Goal: Information Seeking & Learning: Learn about a topic

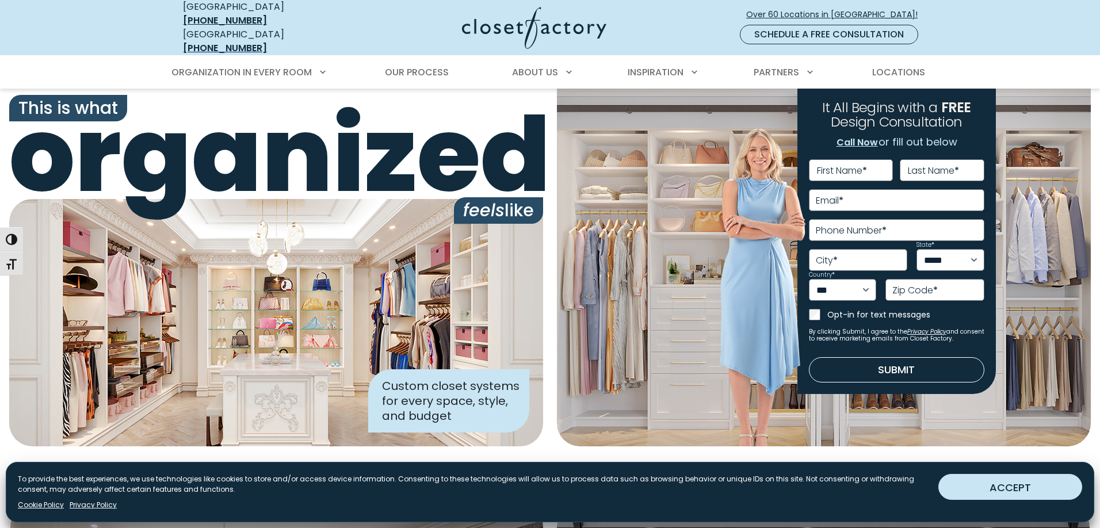
click at [970, 486] on button "ACCEPT" at bounding box center [1011, 487] width 144 height 26
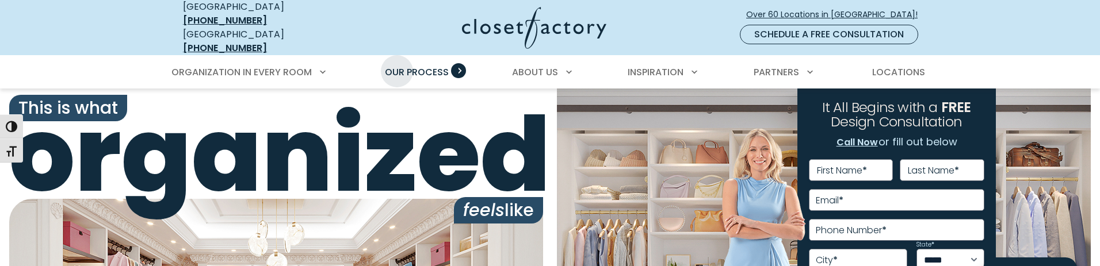
click at [397, 66] on span "Our Process" at bounding box center [417, 72] width 64 height 13
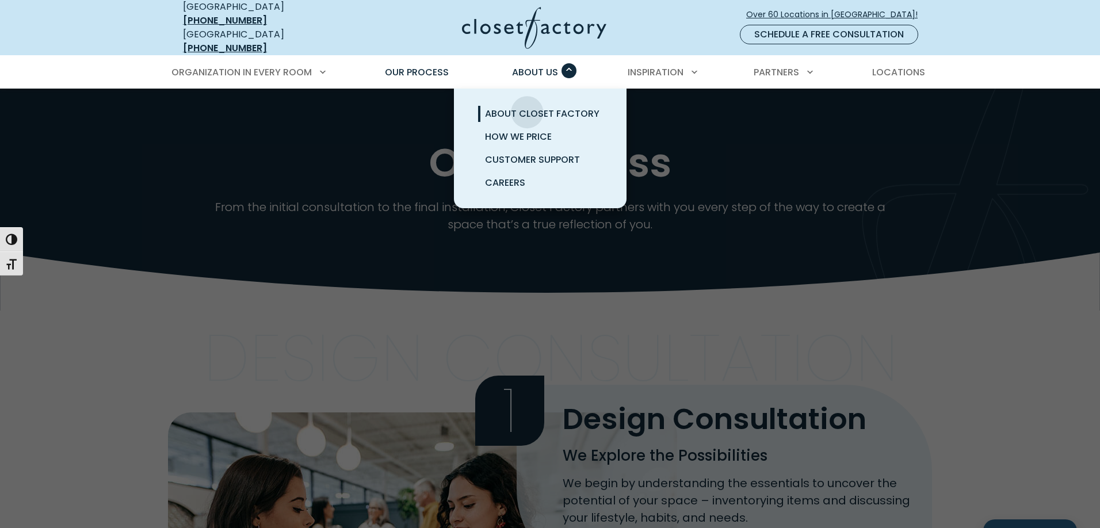
click at [527, 107] on span "About Closet Factory" at bounding box center [542, 113] width 115 height 13
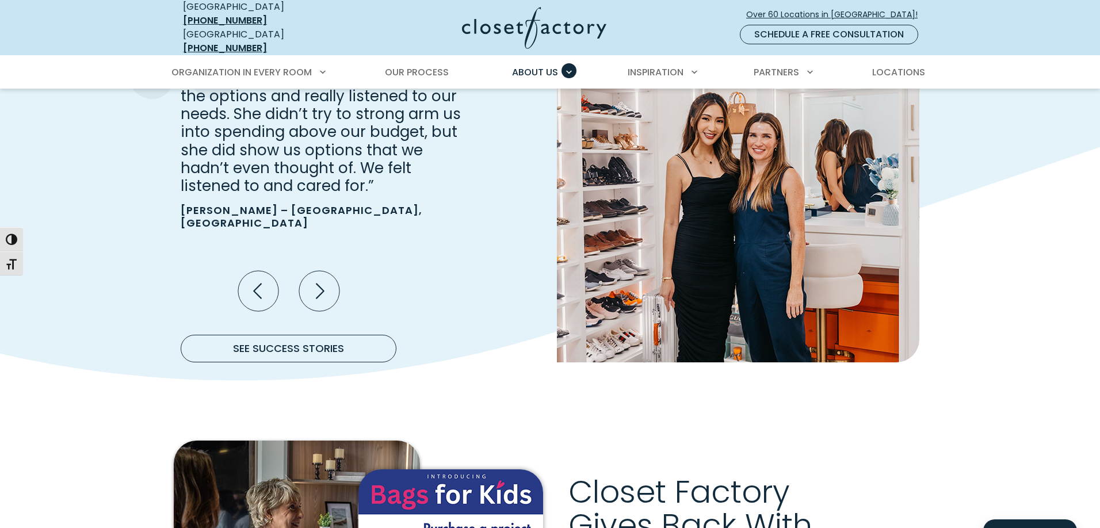
scroll to position [1440, 0]
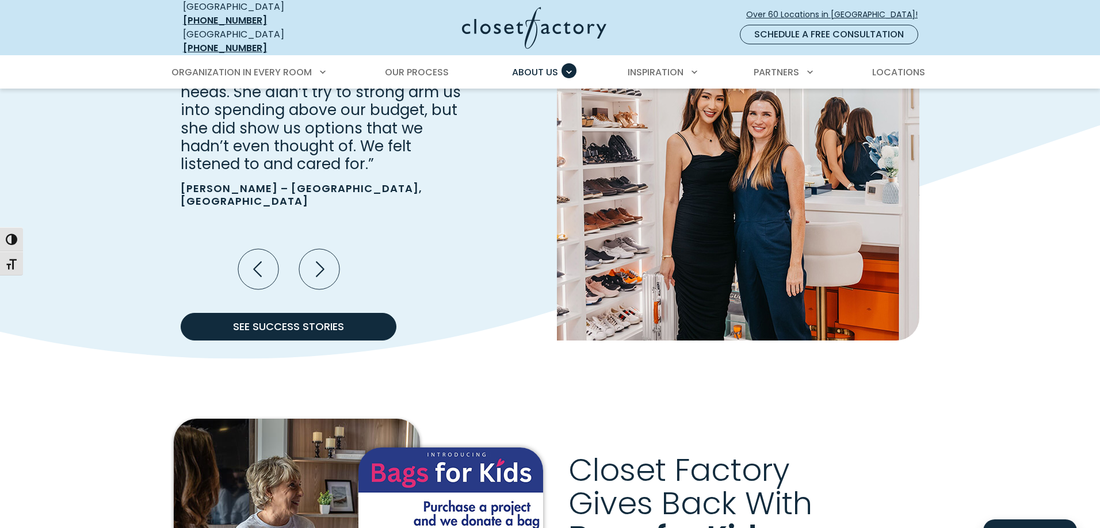
click at [322, 313] on link "See Success Stories" at bounding box center [289, 327] width 216 height 28
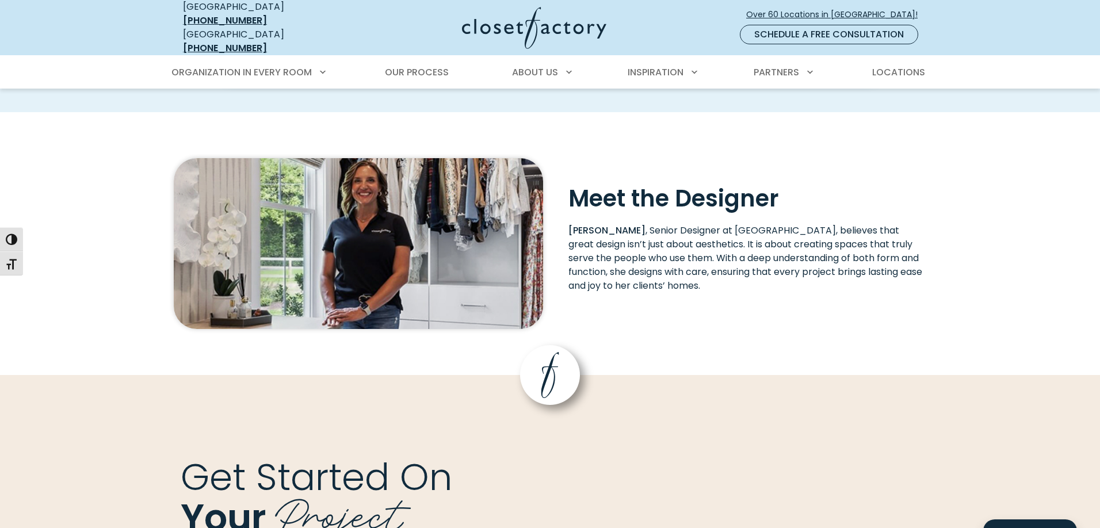
scroll to position [1553, 0]
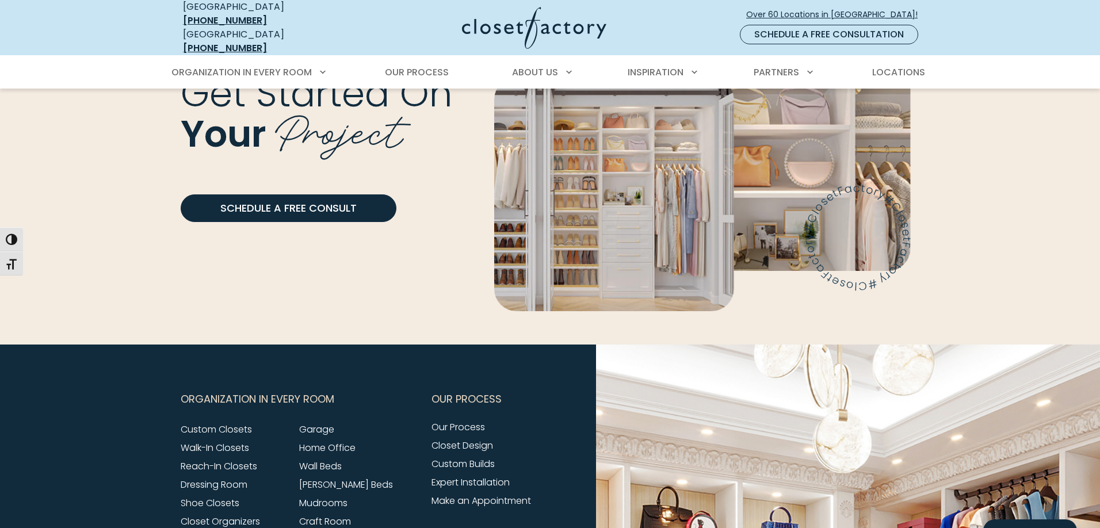
scroll to position [1879, 0]
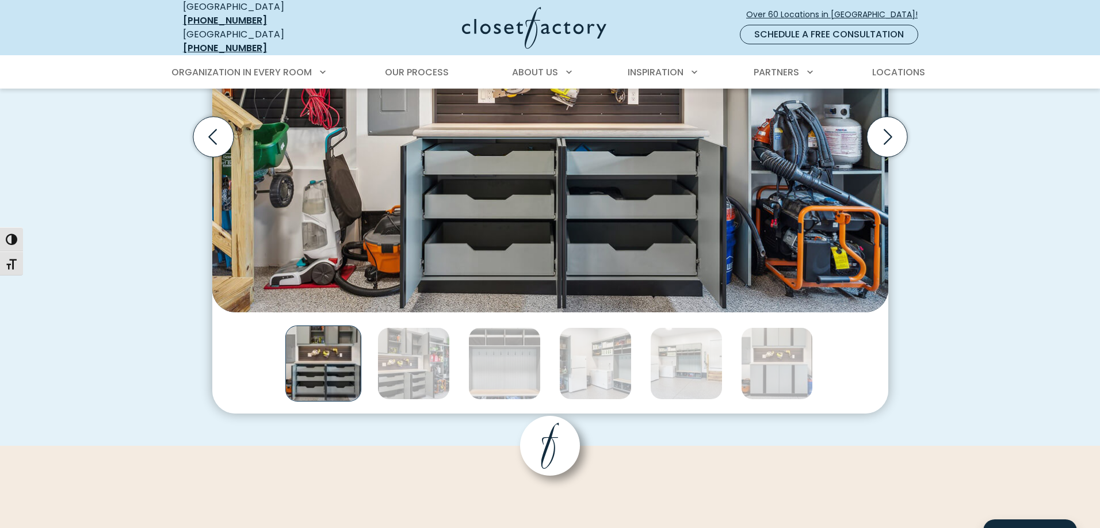
scroll to position [1620, 0]
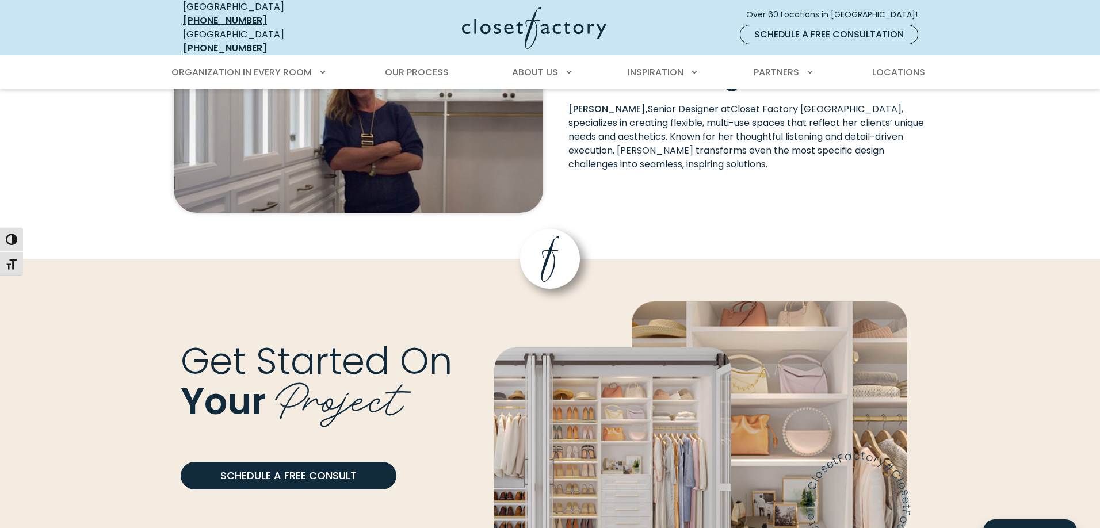
scroll to position [1783, 0]
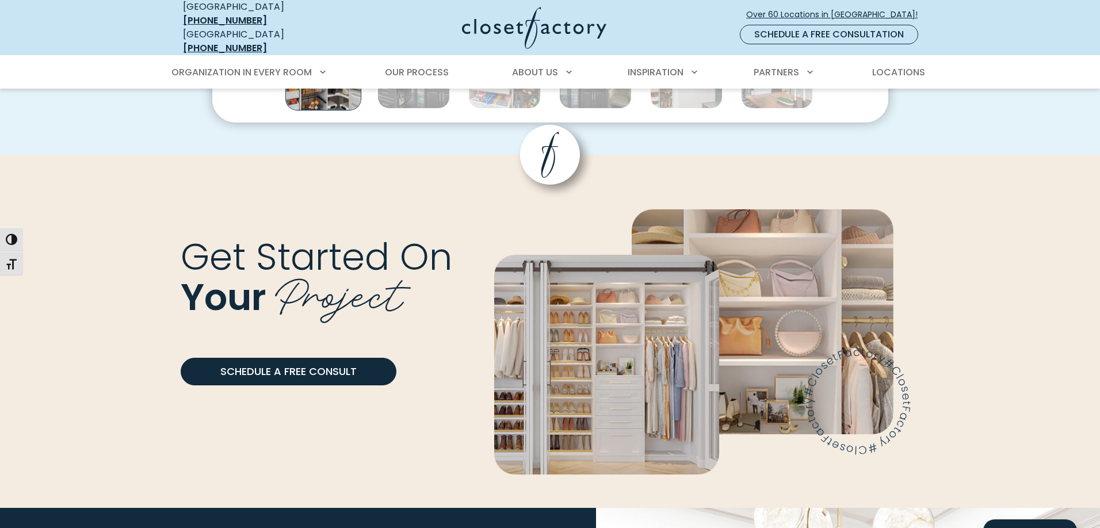
scroll to position [1608, 0]
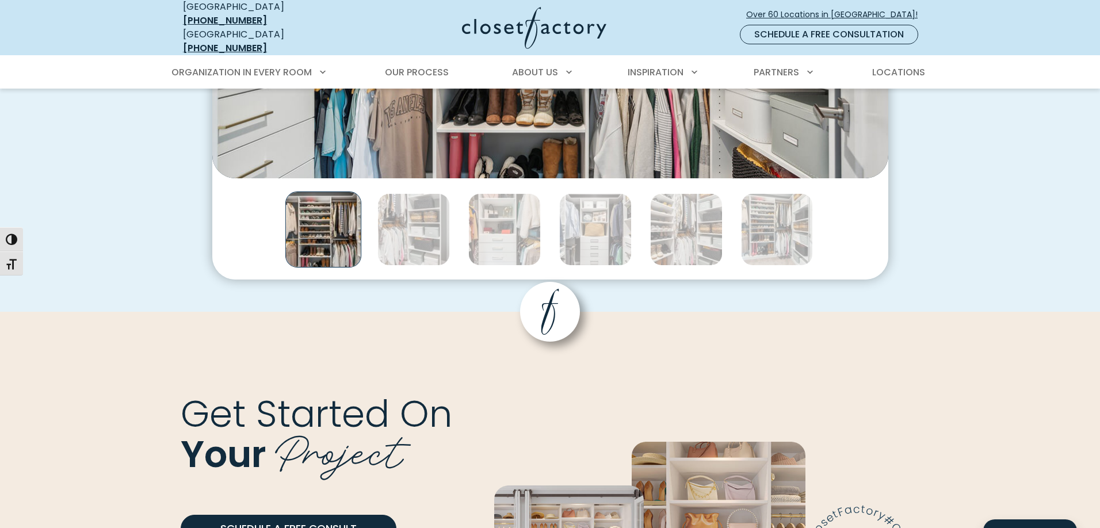
scroll to position [1513, 0]
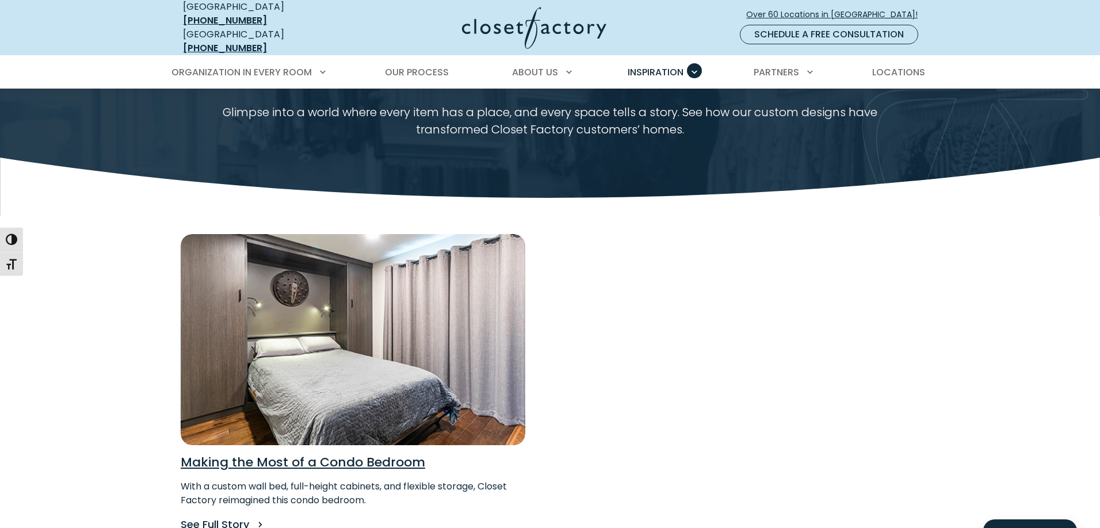
scroll to position [185, 0]
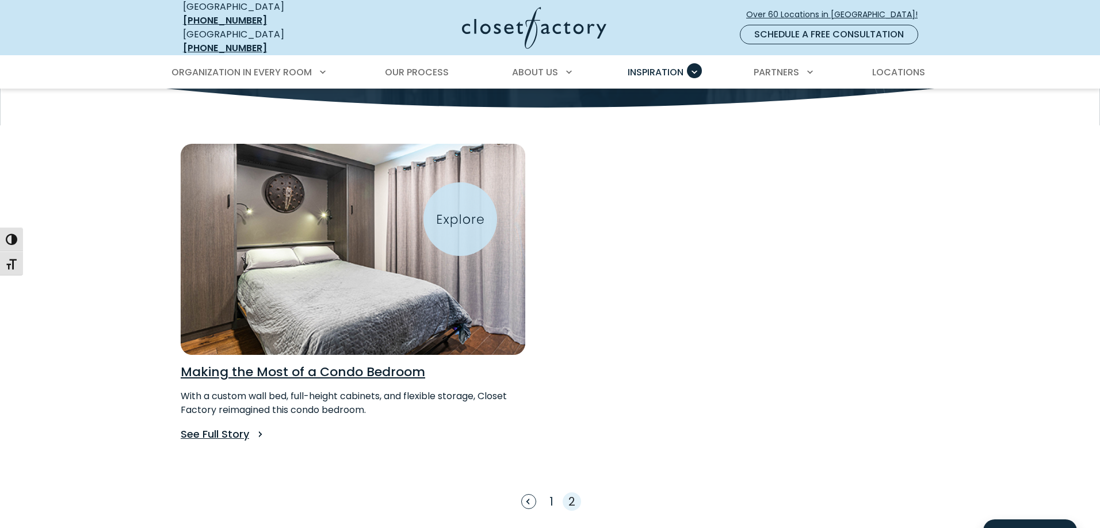
click at [460, 219] on img "Read Success Story for Making the Most of a Condo Bedroom" at bounding box center [352, 249] width 379 height 232
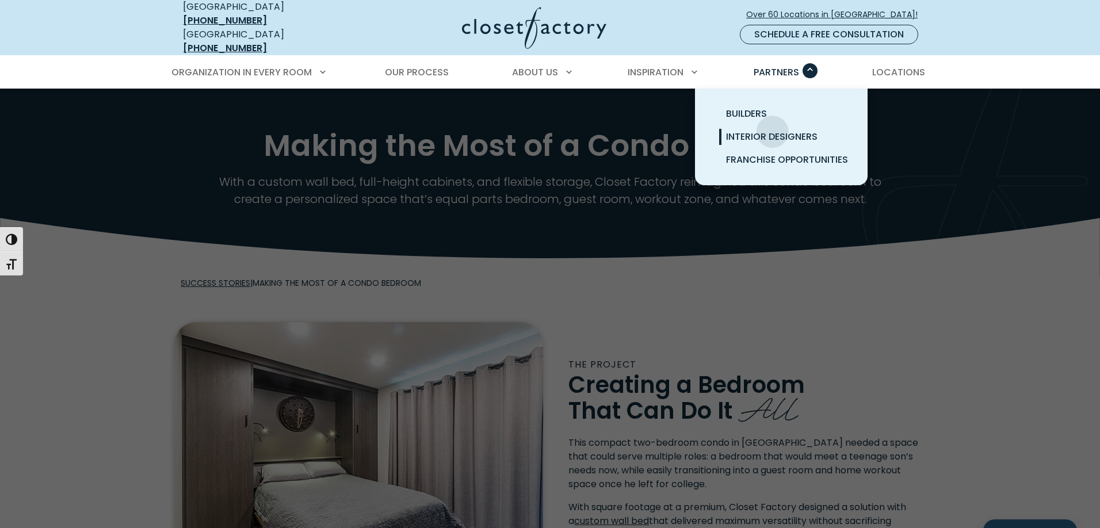
click at [772, 130] on span "Interior Designers" at bounding box center [771, 136] width 91 height 13
